Goal: Task Accomplishment & Management: Complete application form

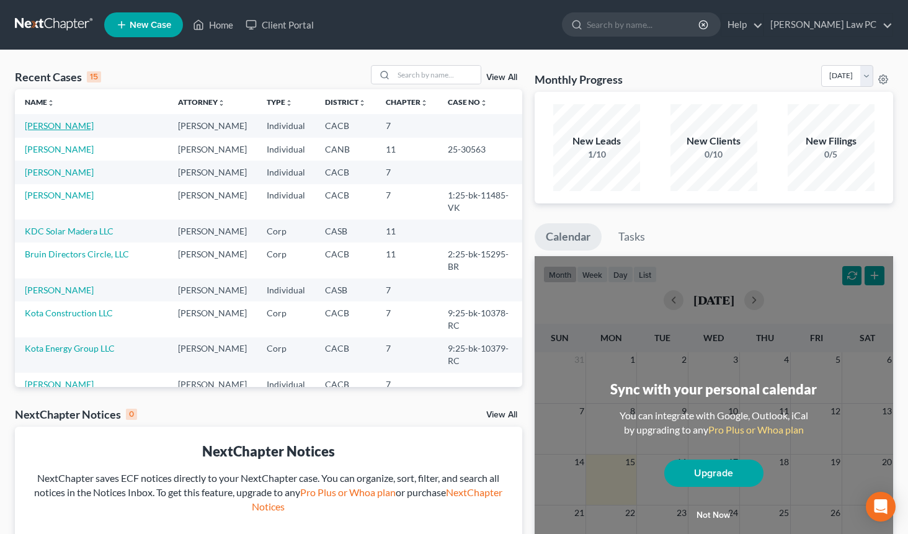
click at [64, 130] on link "[PERSON_NAME]" at bounding box center [59, 125] width 69 height 11
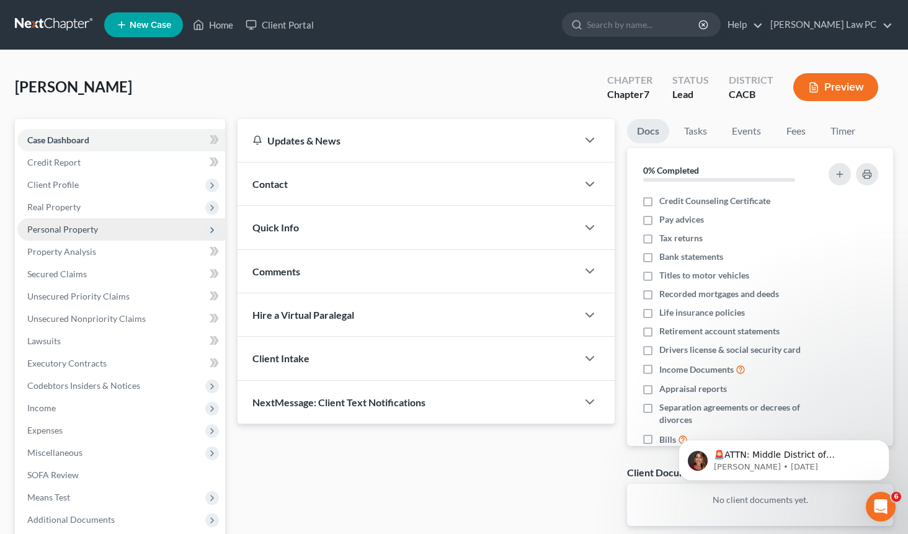
click at [82, 233] on span "Personal Property" at bounding box center [62, 229] width 71 height 11
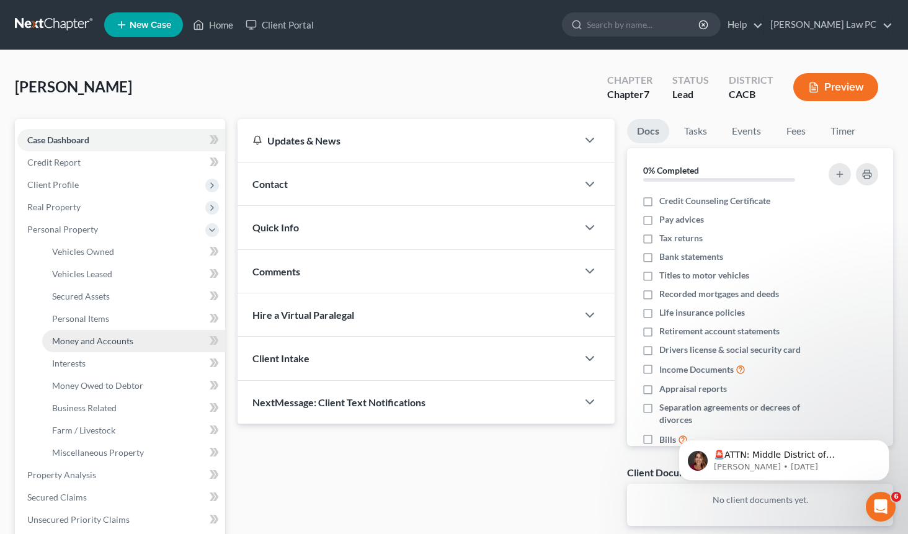
click at [109, 345] on span "Money and Accounts" at bounding box center [92, 340] width 81 height 11
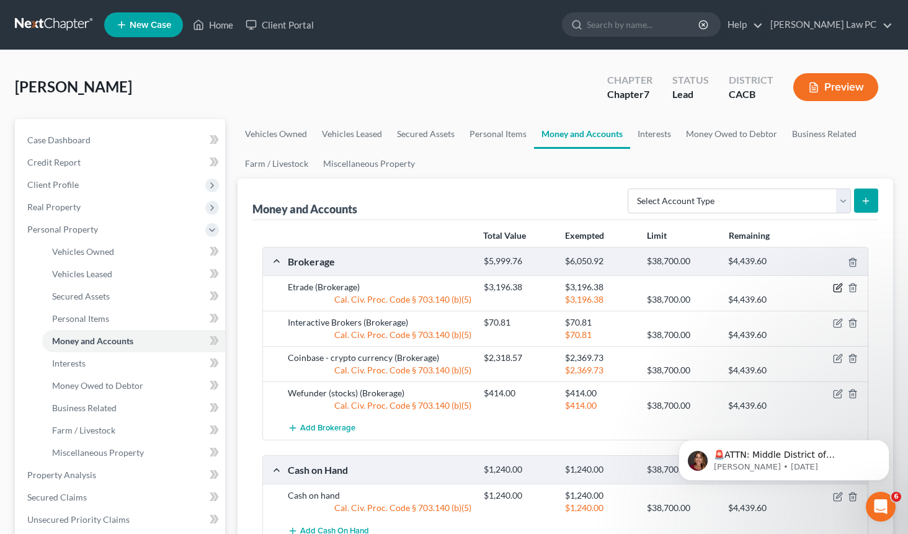
click at [835, 288] on icon "button" at bounding box center [838, 288] width 10 height 10
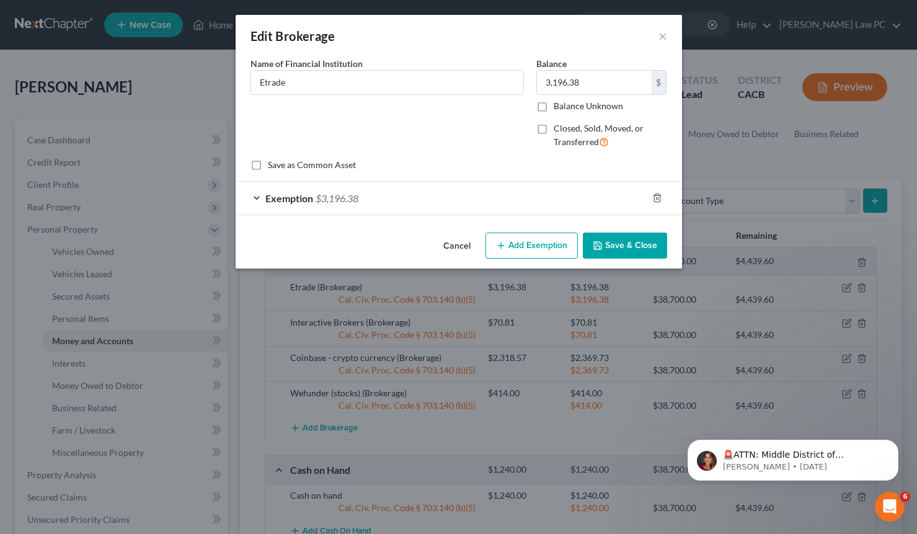
click at [433, 205] on div "Exemption $3,196.38" at bounding box center [442, 198] width 412 height 33
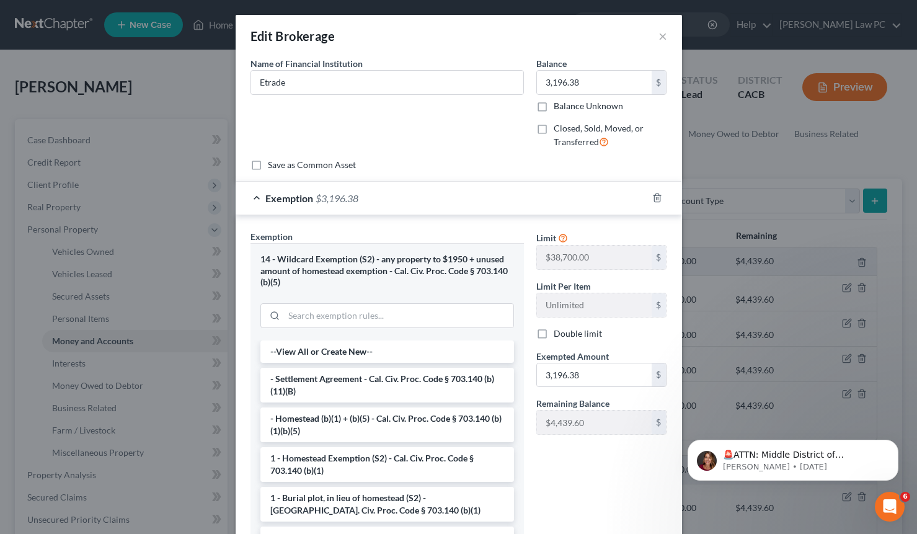
click at [663, 35] on div "Edit Brokerage ×" at bounding box center [459, 36] width 446 height 42
click at [660, 38] on button "×" at bounding box center [663, 36] width 9 height 15
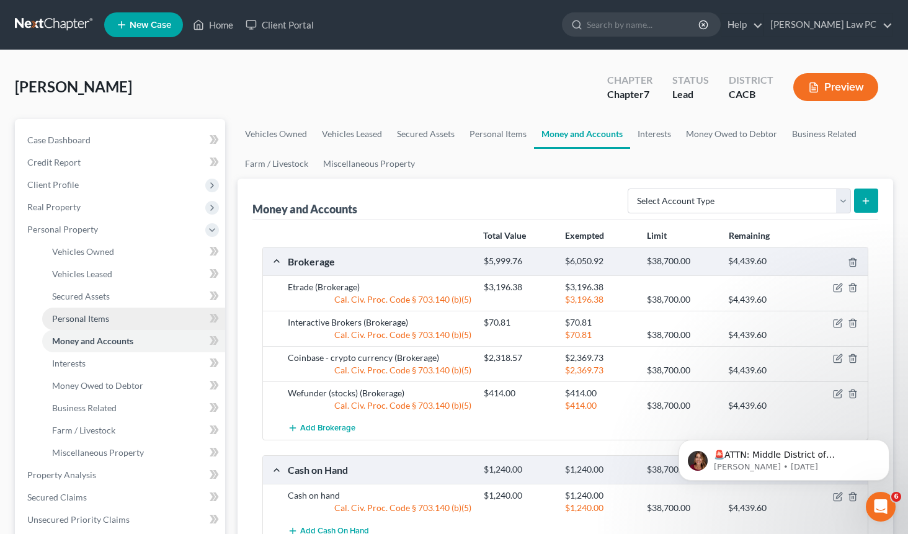
click at [103, 321] on span "Personal Items" at bounding box center [80, 318] width 57 height 11
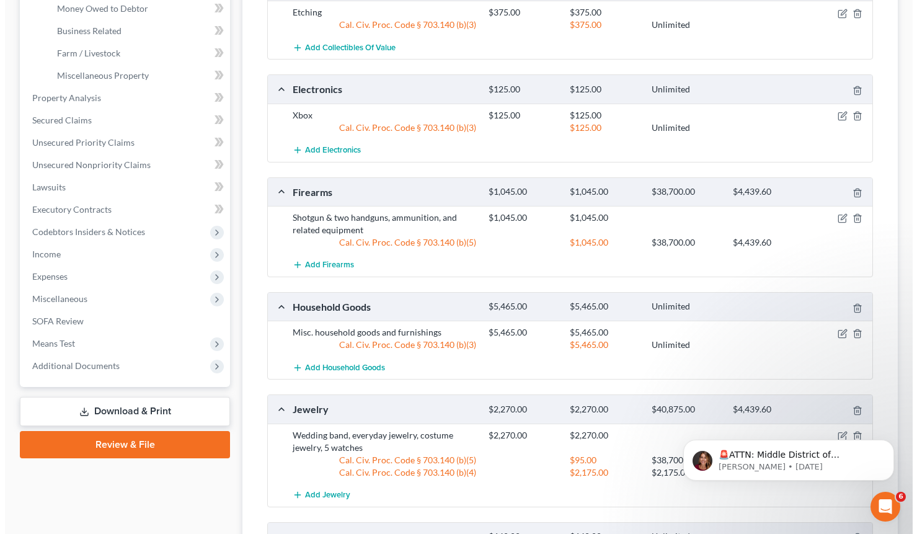
scroll to position [381, 0]
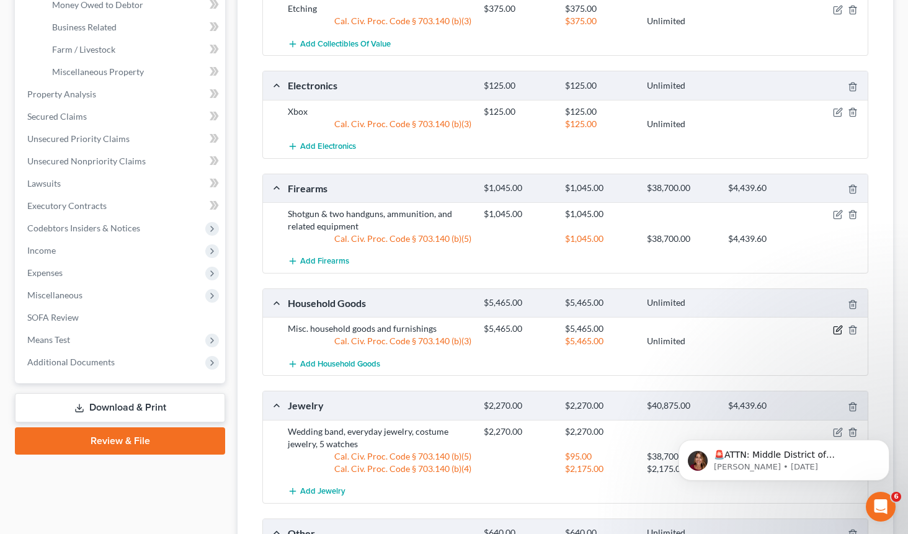
click at [835, 327] on icon "button" at bounding box center [838, 330] width 10 height 10
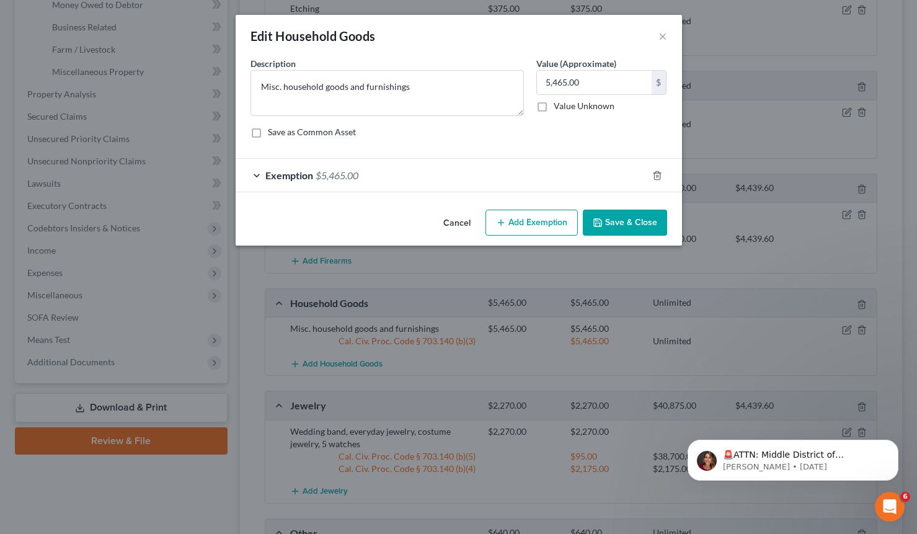
click at [467, 175] on div "Exemption $5,465.00" at bounding box center [442, 175] width 412 height 33
